Goal: Check status: Check status

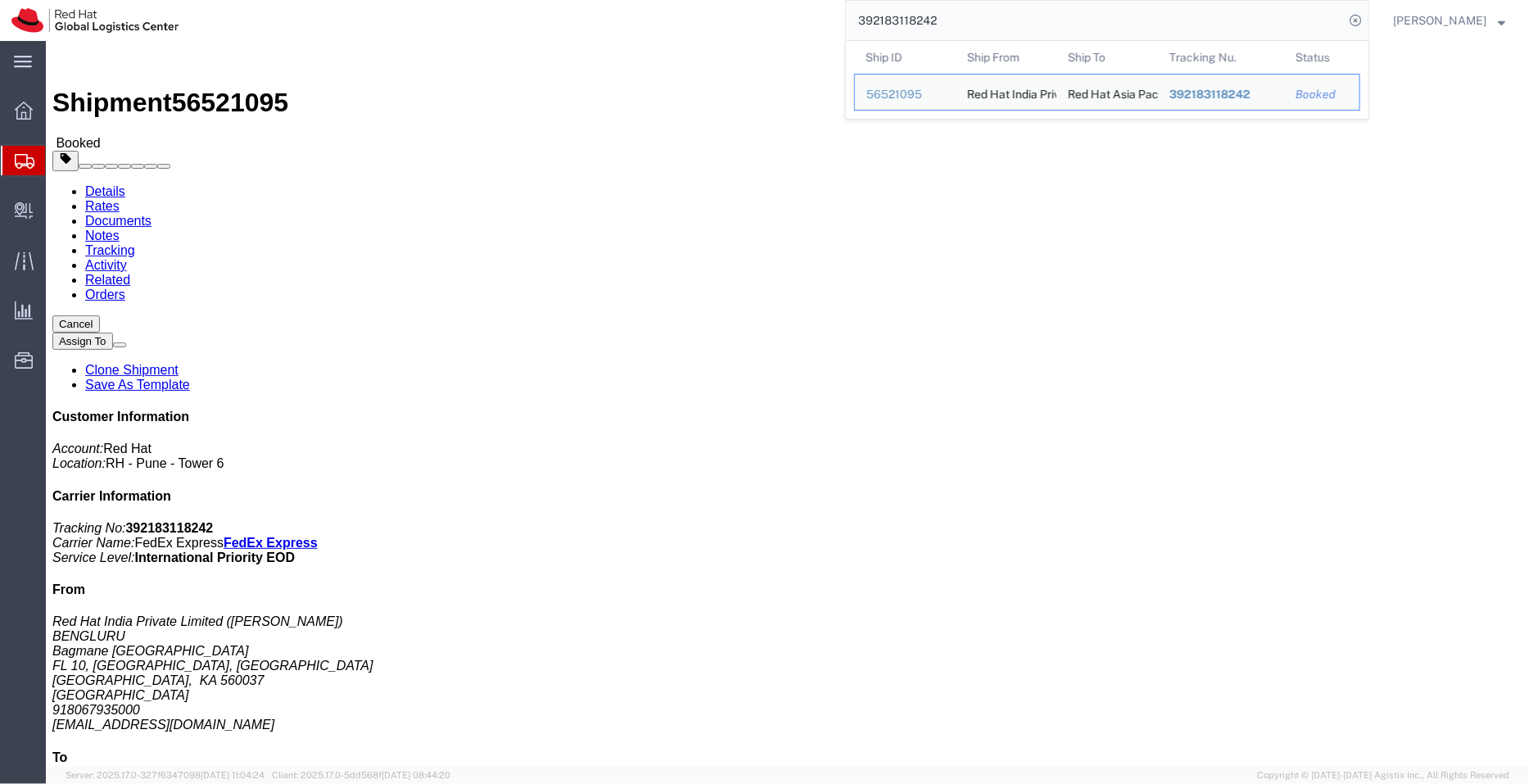
click at [0, 0] on span "Shipment Manager" at bounding box center [0, 0] width 0 height 0
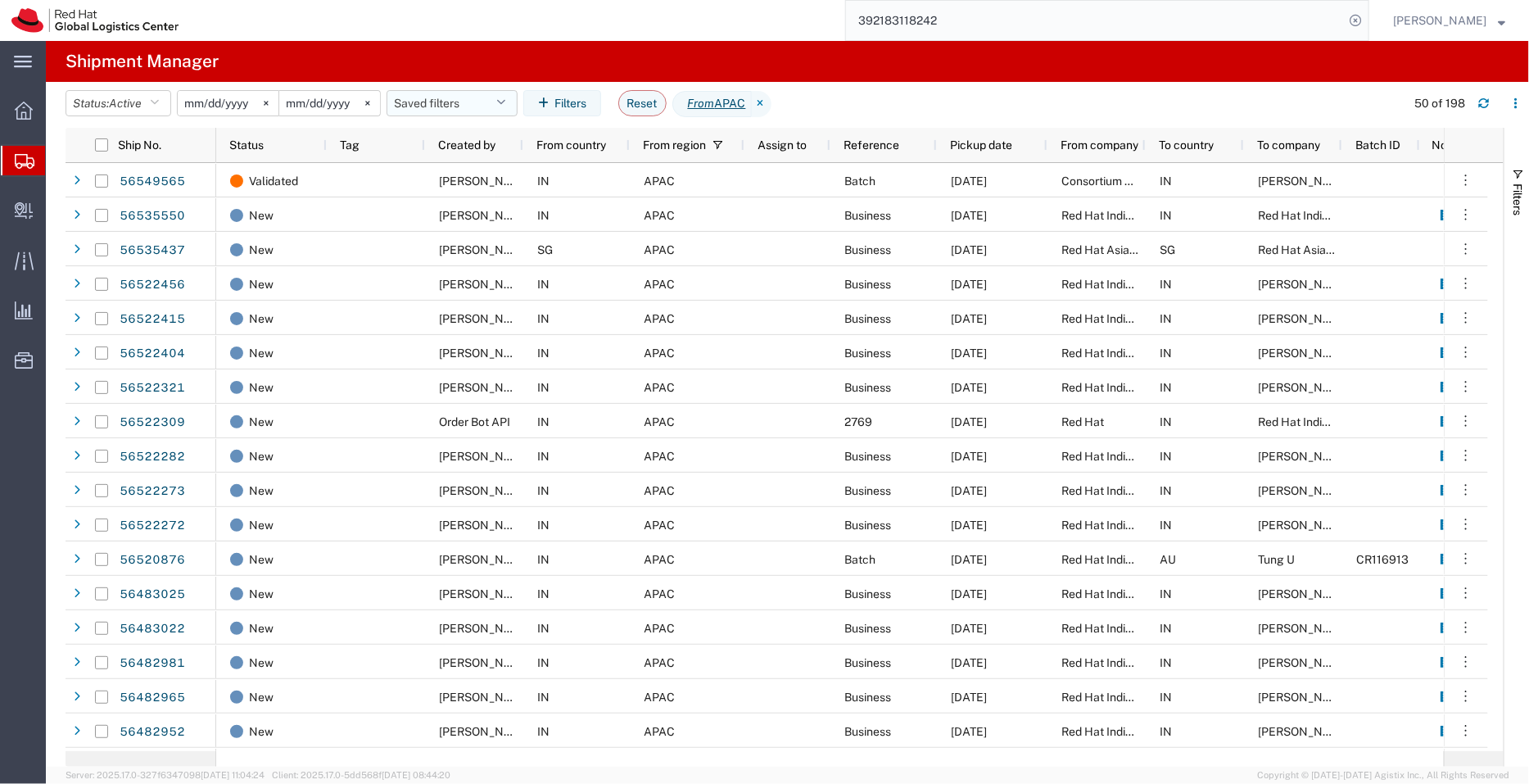
click at [479, 103] on button "Saved filters" at bounding box center [452, 103] width 131 height 26
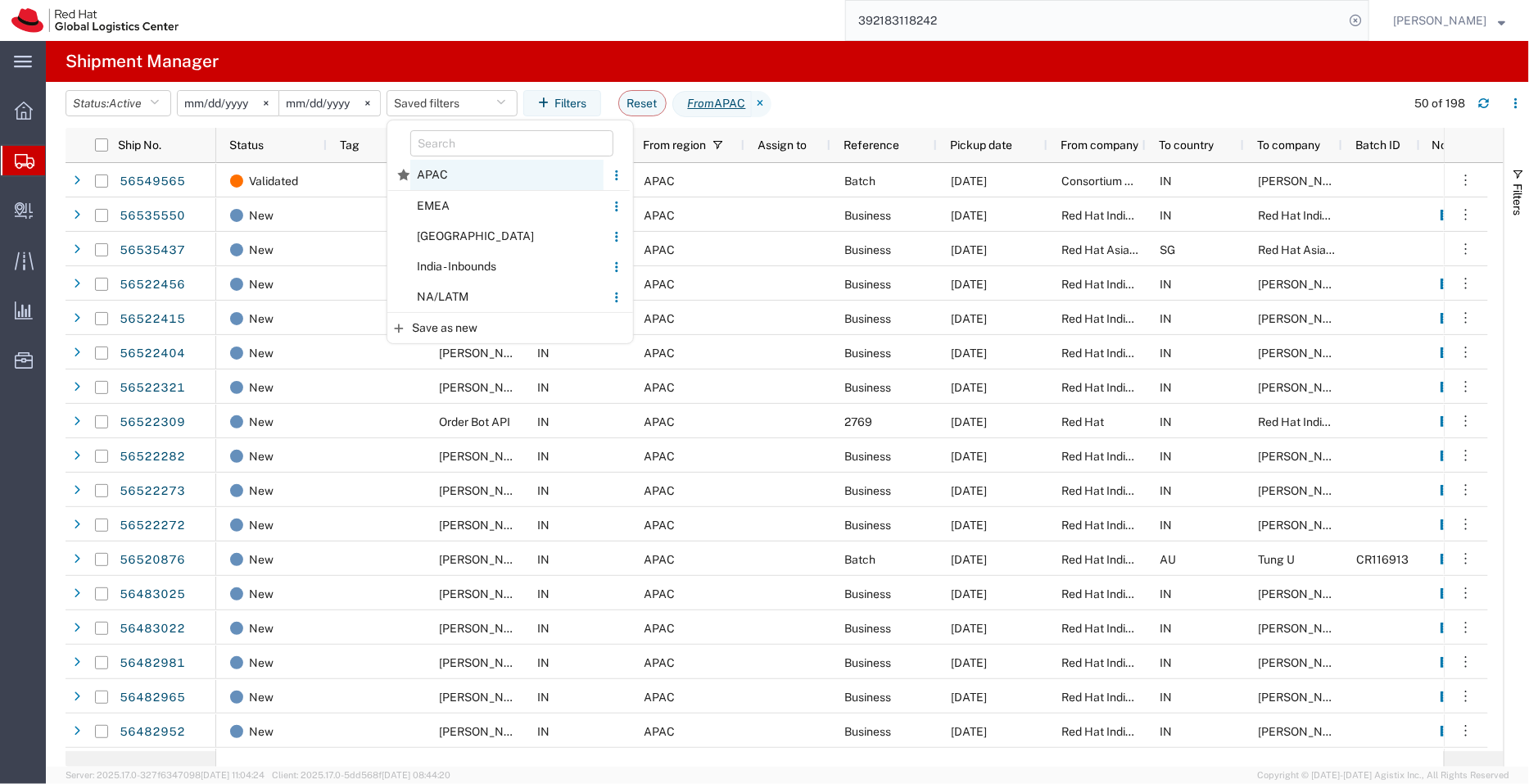
click at [446, 173] on span "APAC" at bounding box center [507, 175] width 194 height 30
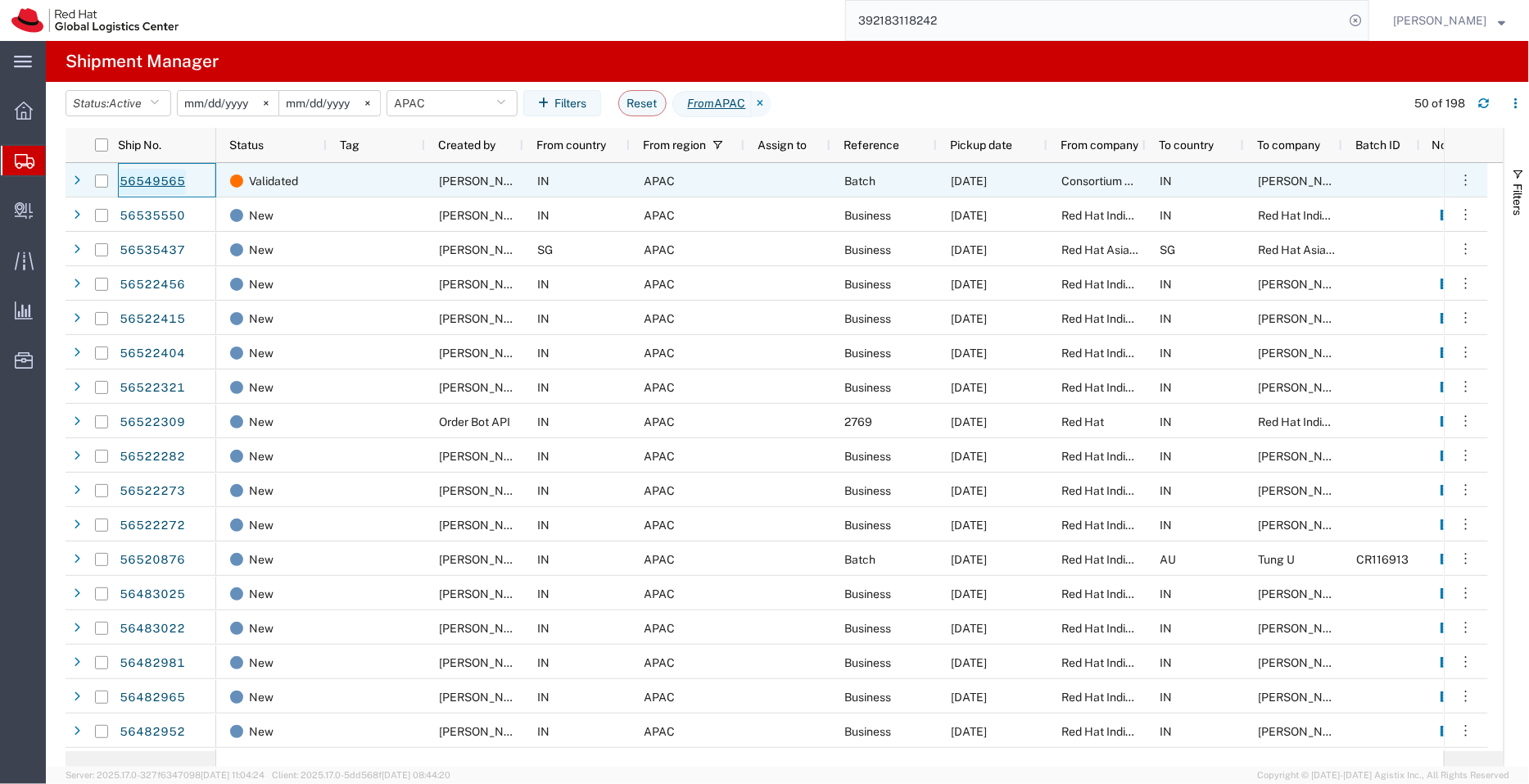
click at [153, 185] on link "56549565" at bounding box center [153, 182] width 67 height 26
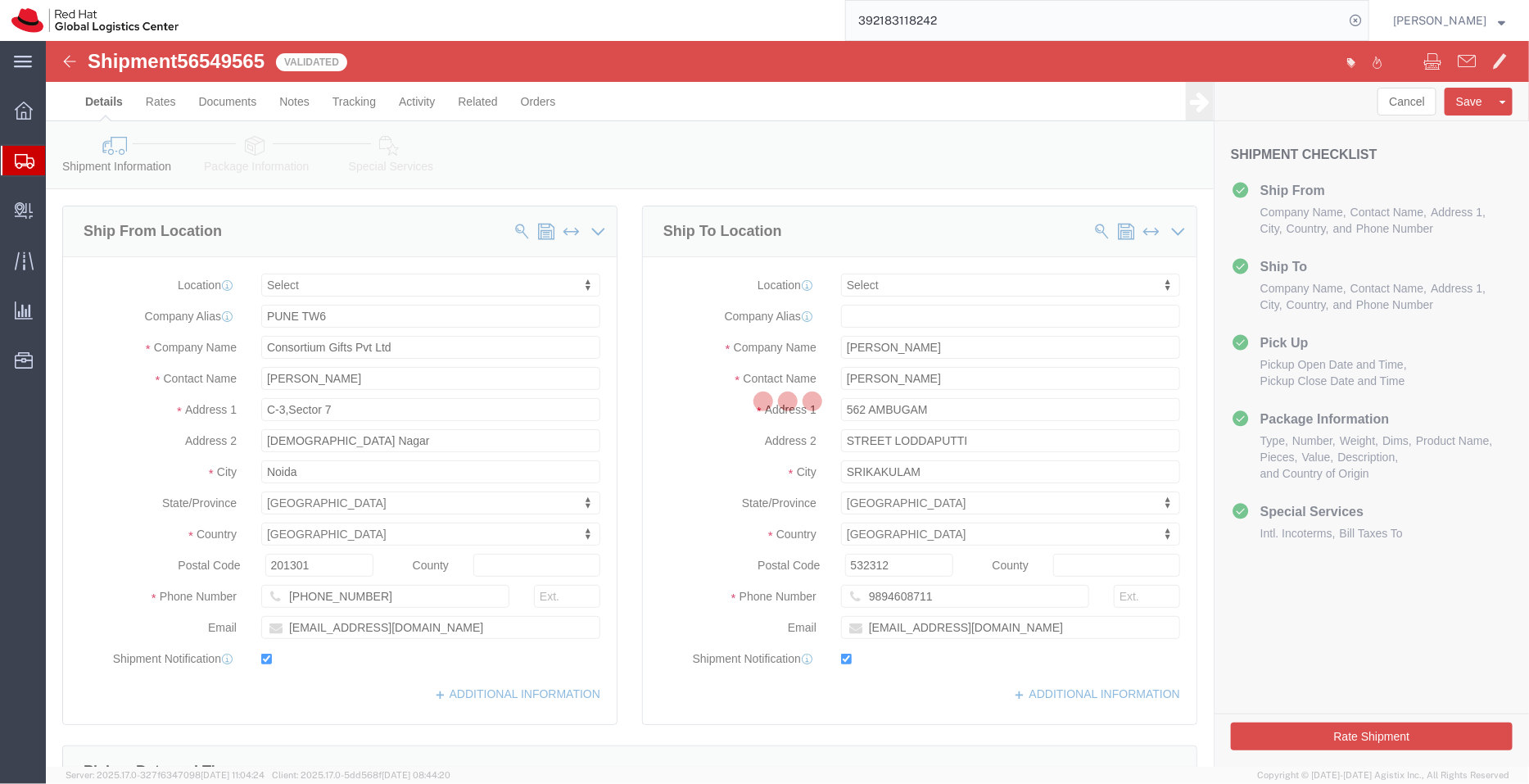
select select
